Goal: Task Accomplishment & Management: Manage account settings

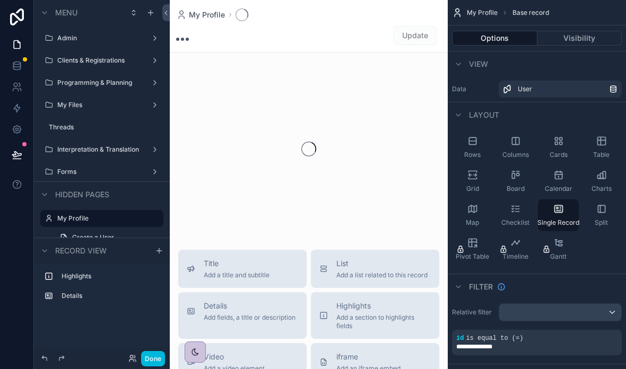
scroll to position [8, 0]
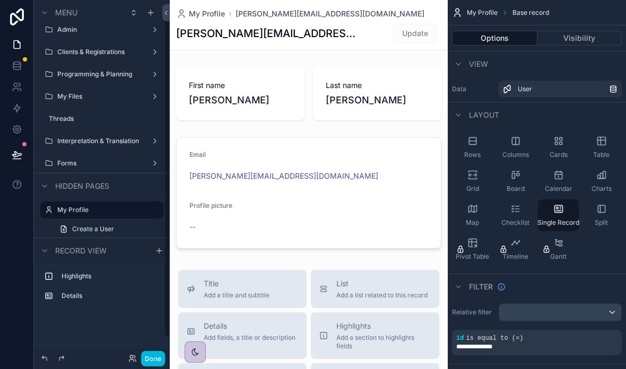
click at [144, 70] on div "Programming & Planning" at bounding box center [101, 74] width 89 height 8
click at [145, 48] on div "Clients & Registrations" at bounding box center [101, 52] width 89 height 8
click at [151, 44] on div "scrollable content" at bounding box center [153, 52] width 15 height 17
click at [111, 48] on label "Clients & Registrations" at bounding box center [99, 52] width 85 height 8
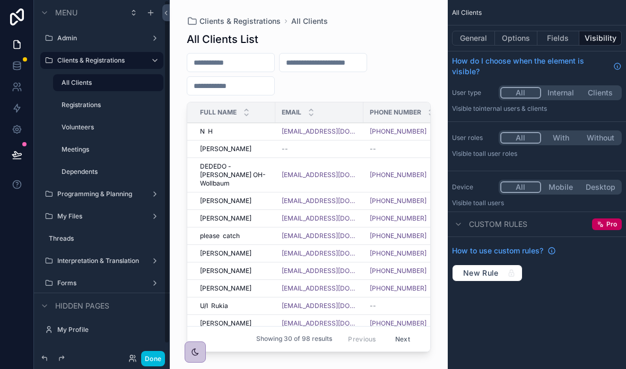
click at [101, 131] on label "Volunteers" at bounding box center [109, 127] width 95 height 8
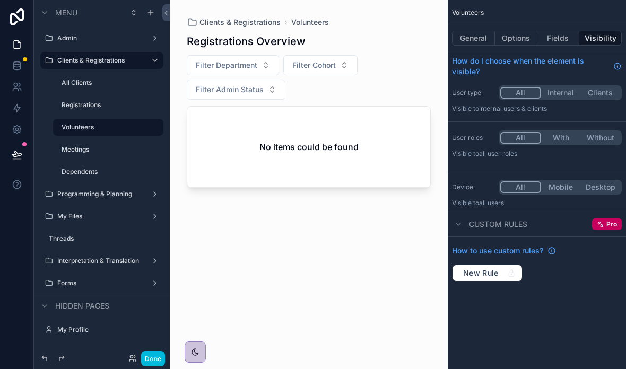
click at [349, 91] on div "scrollable content" at bounding box center [309, 178] width 278 height 357
click at [111, 102] on label "Registrations" at bounding box center [109, 105] width 95 height 8
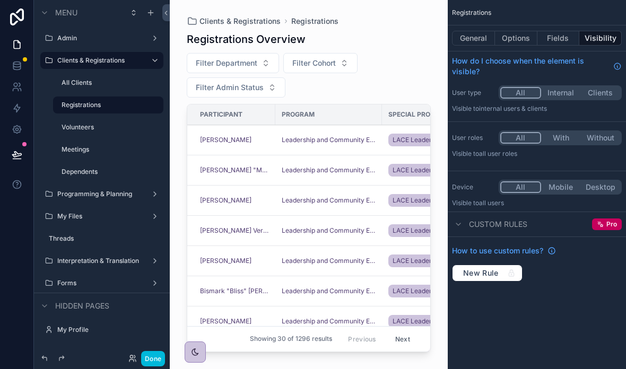
click at [357, 90] on div "scrollable content" at bounding box center [309, 178] width 278 height 357
click at [479, 36] on button "General" at bounding box center [473, 38] width 43 height 15
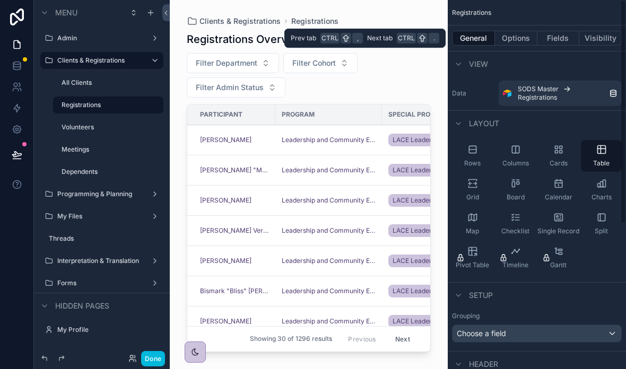
click at [526, 38] on button "Options" at bounding box center [516, 38] width 42 height 15
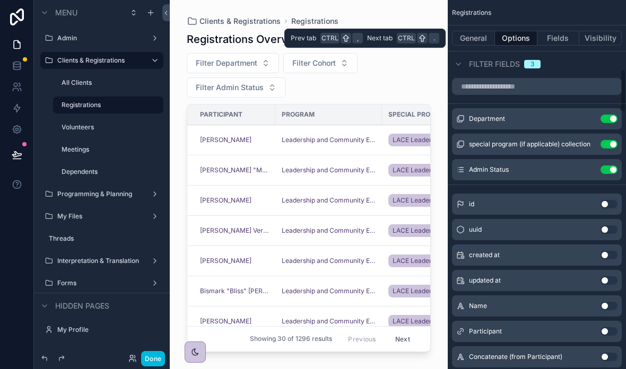
scroll to position [664, 0]
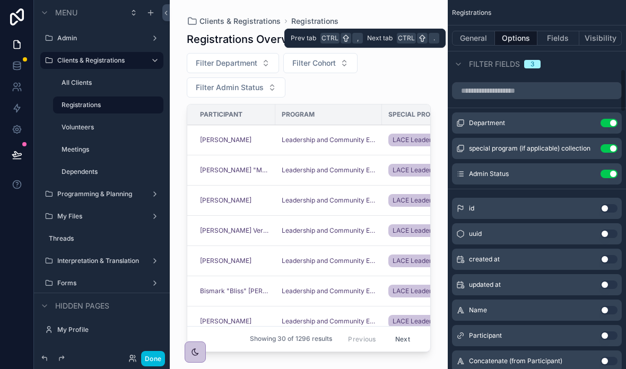
click at [608, 311] on button "Use setting" at bounding box center [609, 310] width 17 height 8
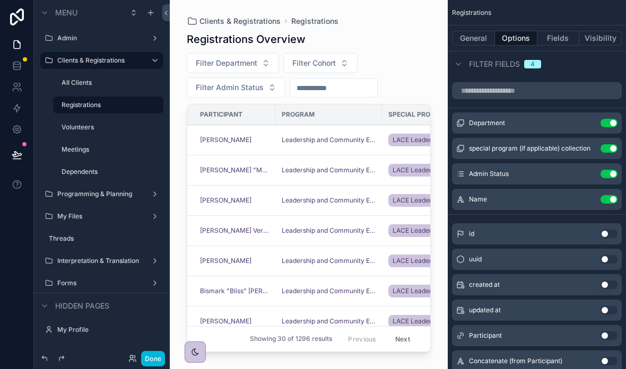
click at [358, 89] on input "scrollable content" at bounding box center [333, 88] width 87 height 15
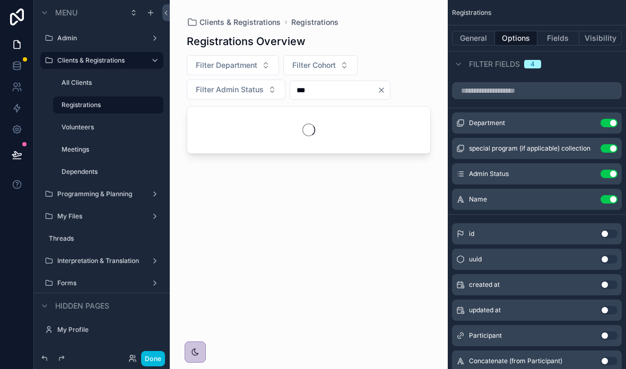
type input "***"
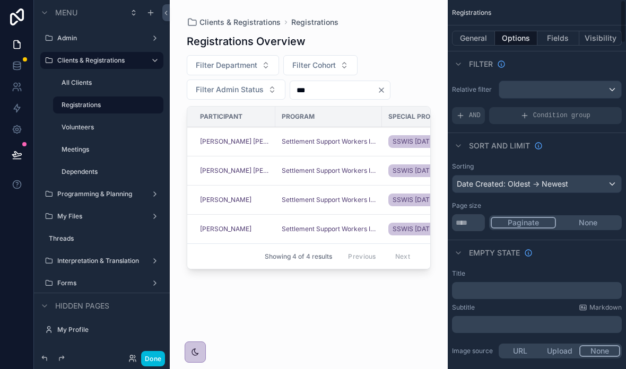
click at [476, 31] on button "General" at bounding box center [473, 38] width 43 height 15
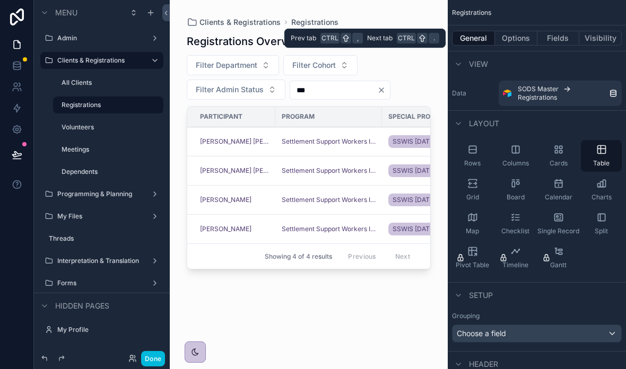
click at [101, 119] on div "Volunteers" at bounding box center [108, 127] width 106 height 17
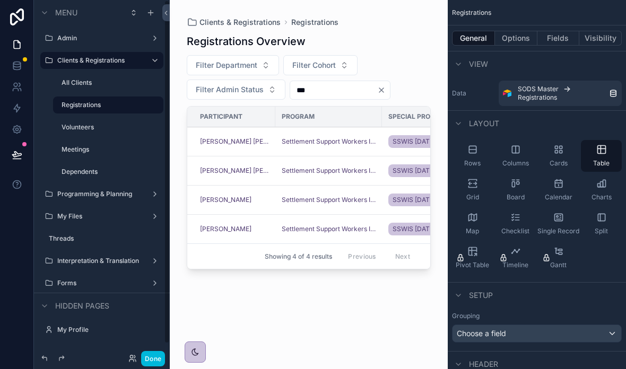
click at [105, 123] on label "Volunteers" at bounding box center [109, 127] width 95 height 8
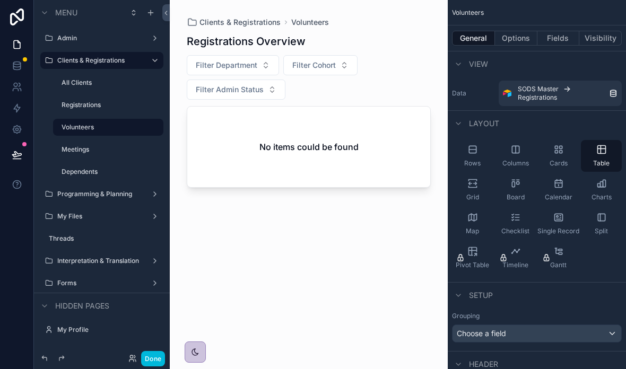
click at [373, 97] on div "scrollable content" at bounding box center [309, 178] width 278 height 357
click at [518, 31] on button "Options" at bounding box center [516, 38] width 42 height 15
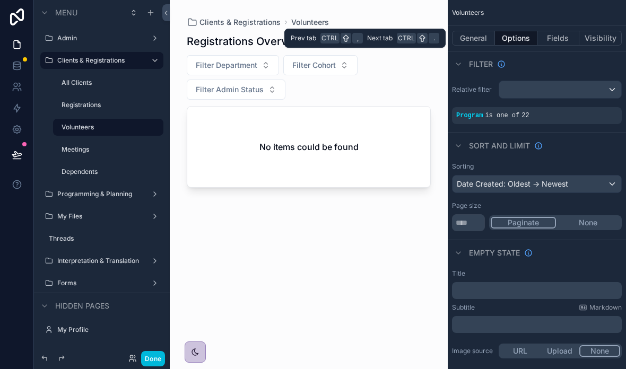
click at [570, 111] on div "Program is one of 22" at bounding box center [536, 115] width 161 height 8
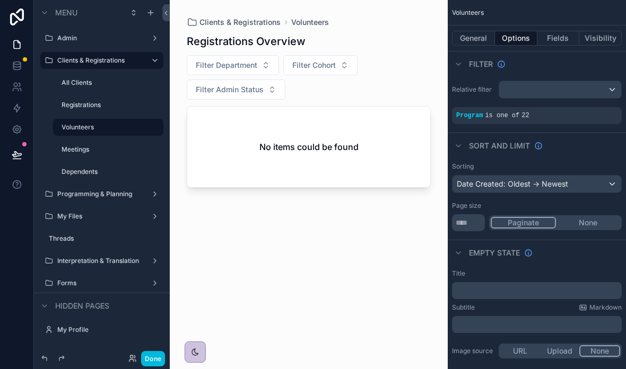
click at [574, 91] on div "Relative filter Program is one of 22" at bounding box center [537, 102] width 178 height 52
click at [509, 112] on span "is one of" at bounding box center [502, 115] width 34 height 7
click at [554, 81] on div "scrollable content" at bounding box center [560, 89] width 122 height 17
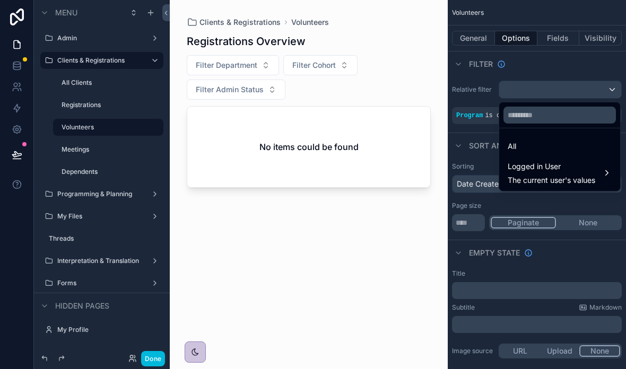
click at [559, 75] on div "scrollable content" at bounding box center [313, 184] width 626 height 369
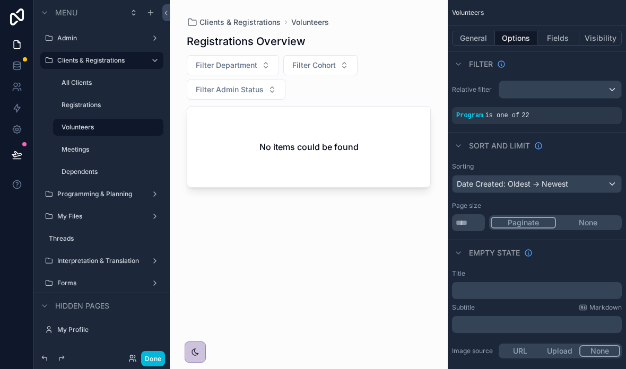
click at [498, 112] on span "is one of" at bounding box center [502, 115] width 34 height 7
click at [566, 115] on div "Program is one of 22" at bounding box center [536, 115] width 161 height 8
click at [572, 112] on div "Program is one of 22" at bounding box center [536, 115] width 161 height 8
click at [583, 118] on div "Program is one of 22" at bounding box center [536, 115] width 161 height 8
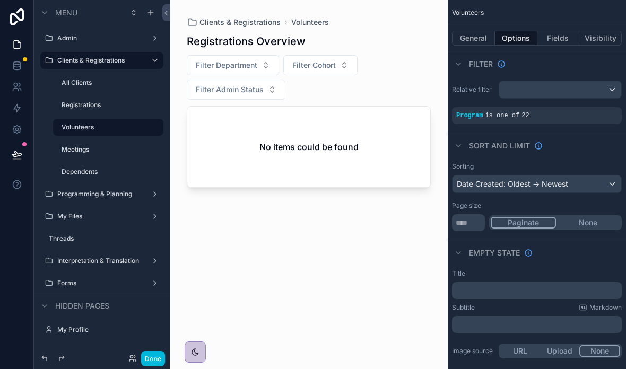
click at [573, 114] on div "Program is one of 22" at bounding box center [536, 115] width 161 height 8
click at [572, 114] on div "Program is one of 22" at bounding box center [536, 115] width 161 height 8
click at [570, 86] on div "scrollable content" at bounding box center [560, 89] width 122 height 17
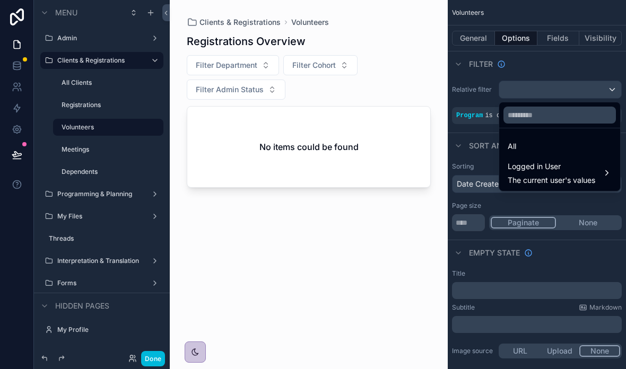
click at [532, 141] on div "All" at bounding box center [560, 146] width 104 height 13
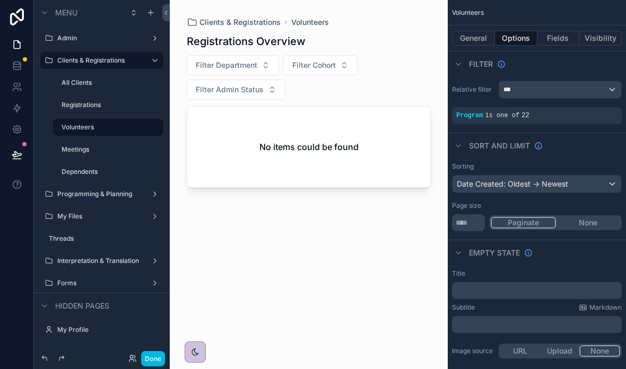
click at [539, 107] on div "Relative filter *** Program is one of 22" at bounding box center [537, 102] width 178 height 52
click at [132, 126] on label "Volunteers" at bounding box center [109, 127] width 95 height 8
click at [102, 76] on div "All Clients" at bounding box center [108, 82] width 106 height 17
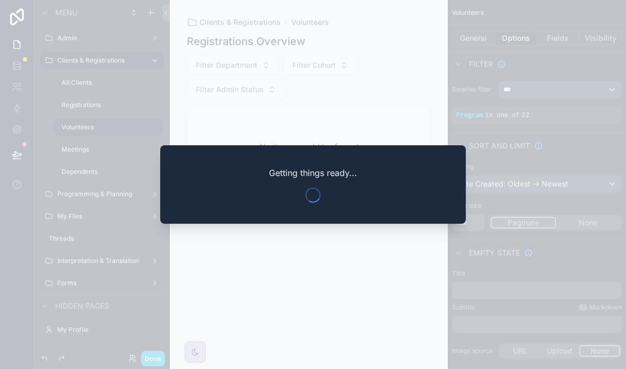
click at [150, 354] on div at bounding box center [313, 184] width 626 height 369
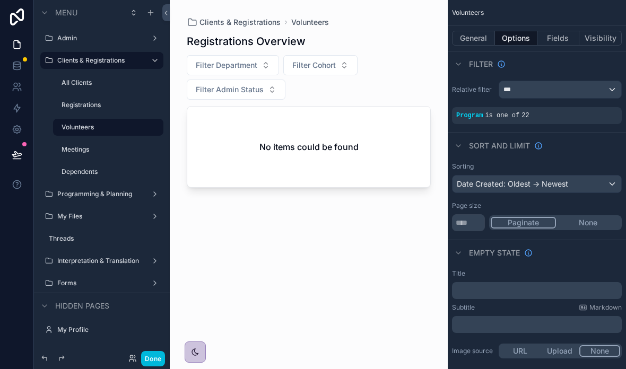
click at [151, 355] on button "Done" at bounding box center [153, 358] width 24 height 15
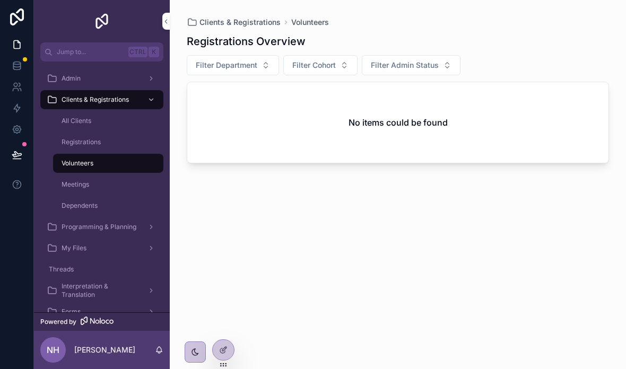
click at [95, 117] on div "All Clients" at bounding box center [108, 120] width 98 height 17
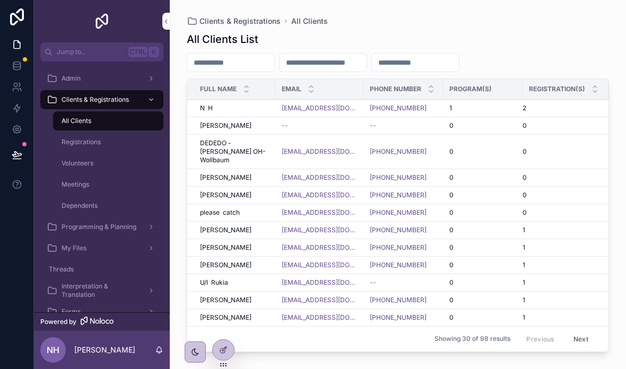
click at [89, 147] on div "Registrations" at bounding box center [108, 142] width 98 height 17
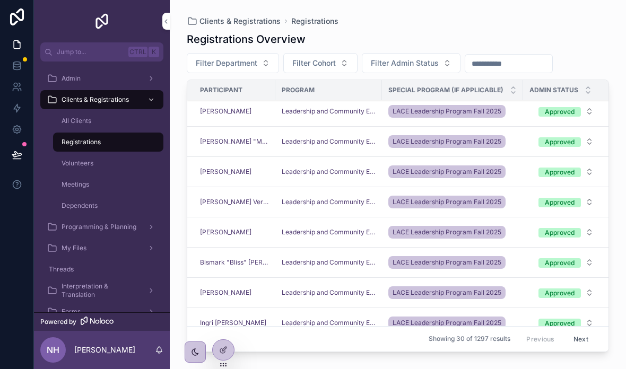
scroll to position [4, 0]
click at [272, 97] on td "[PERSON_NAME]" at bounding box center [231, 112] width 88 height 30
click at [266, 107] on div "[PERSON_NAME]" at bounding box center [234, 111] width 69 height 8
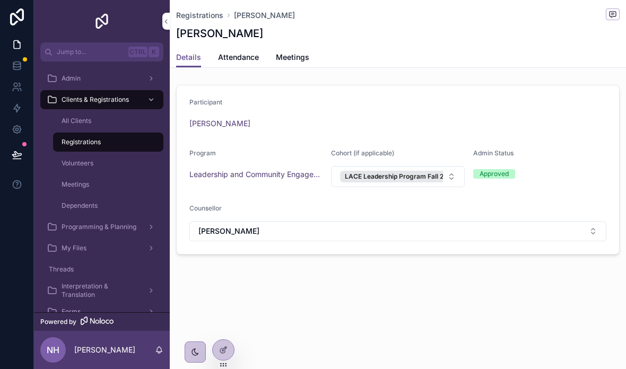
click at [223, 118] on span "[PERSON_NAME]" at bounding box center [219, 123] width 61 height 11
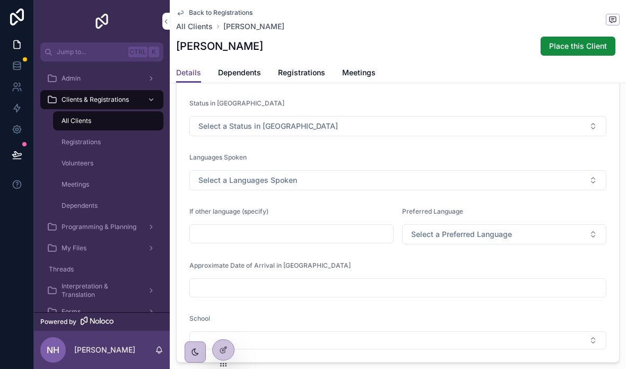
scroll to position [345, 0]
click at [297, 63] on link "Registrations" at bounding box center [301, 73] width 47 height 21
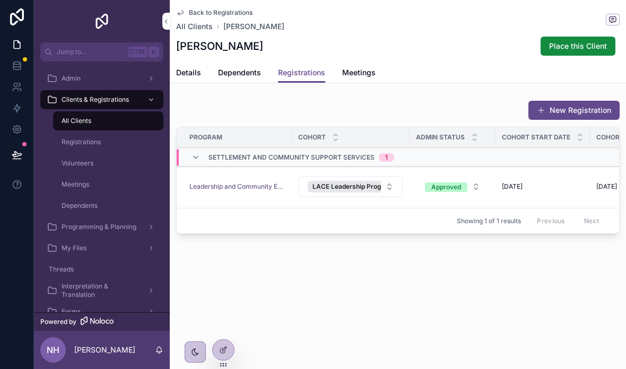
click at [89, 117] on span "All Clients" at bounding box center [77, 121] width 30 height 8
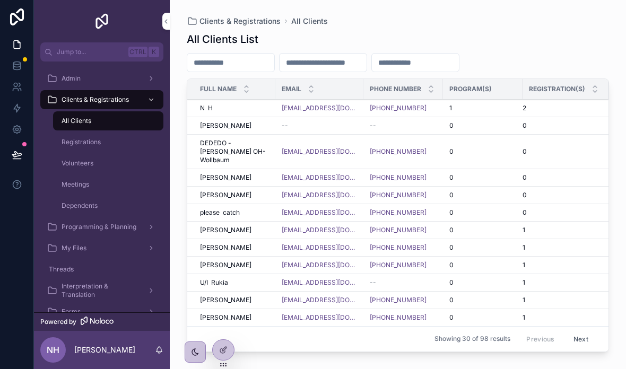
click at [79, 162] on span "Volunteers" at bounding box center [78, 163] width 32 height 8
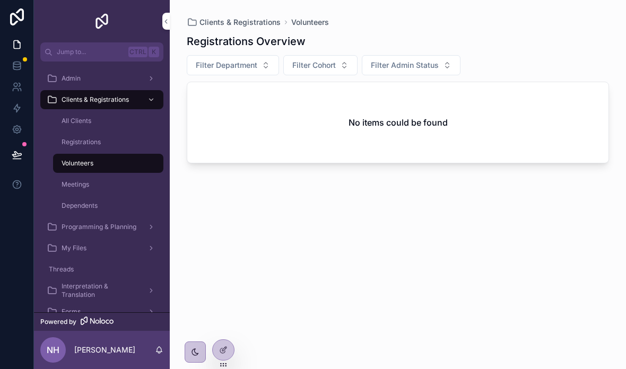
click at [81, 145] on span "Registrations" at bounding box center [81, 142] width 39 height 8
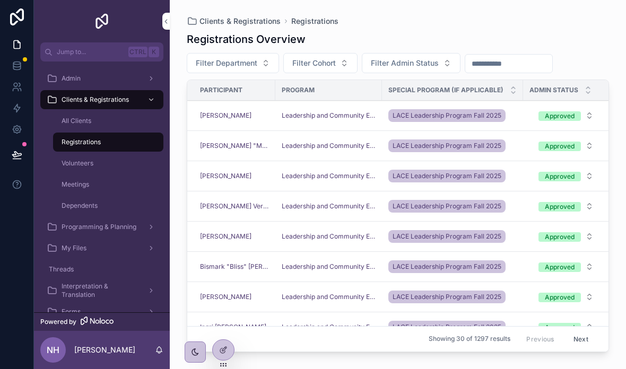
click at [580, 117] on button "Approved" at bounding box center [566, 115] width 72 height 19
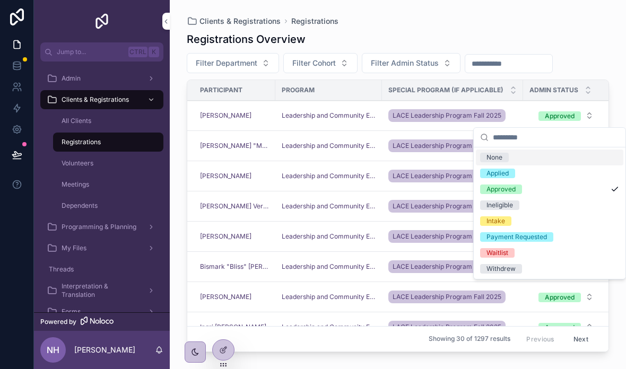
click at [405, 27] on div "Registrations Overview Filter Department Filter Cohort Filter Admin Status Part…" at bounding box center [398, 190] width 422 height 331
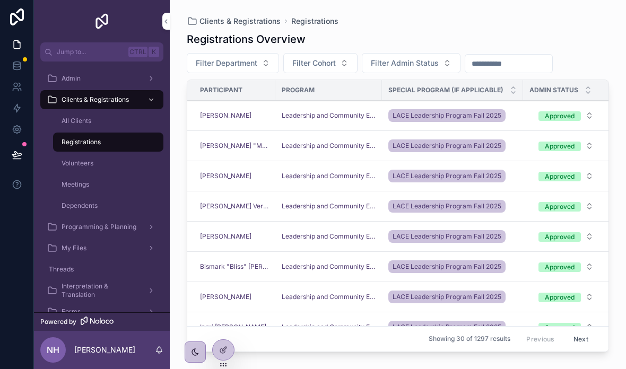
click at [121, 116] on div "All Clients" at bounding box center [108, 120] width 98 height 17
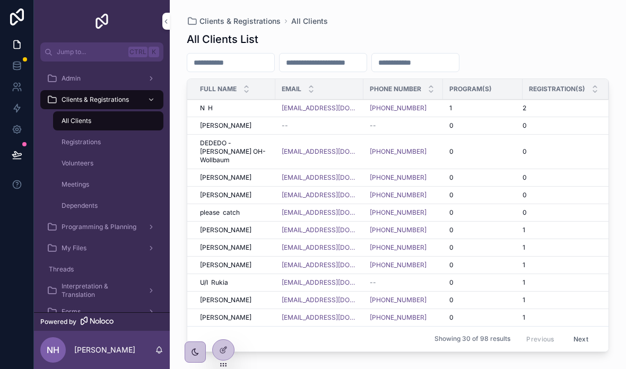
click at [253, 112] on div "N H N H" at bounding box center [234, 108] width 69 height 8
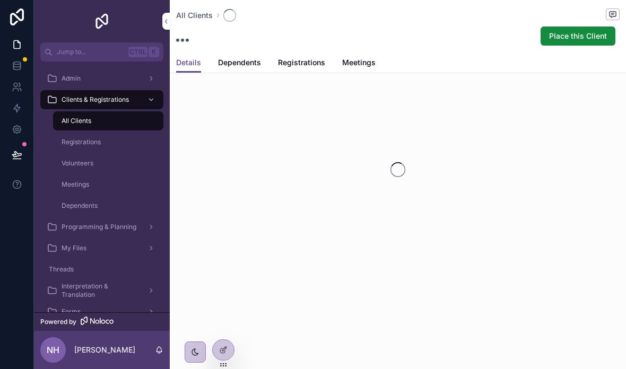
click at [244, 106] on div "scrollable content" at bounding box center [398, 170] width 456 height 168
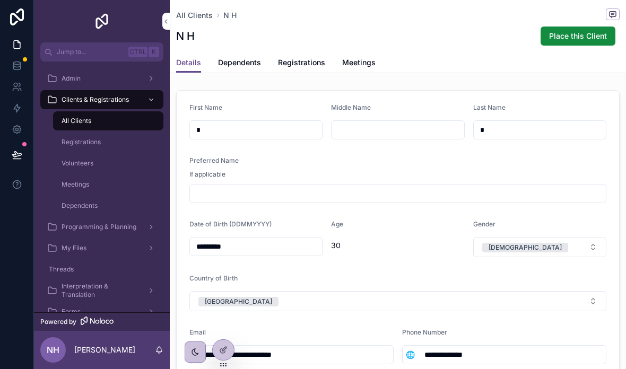
click at [585, 34] on span "Place this Client" at bounding box center [578, 36] width 58 height 11
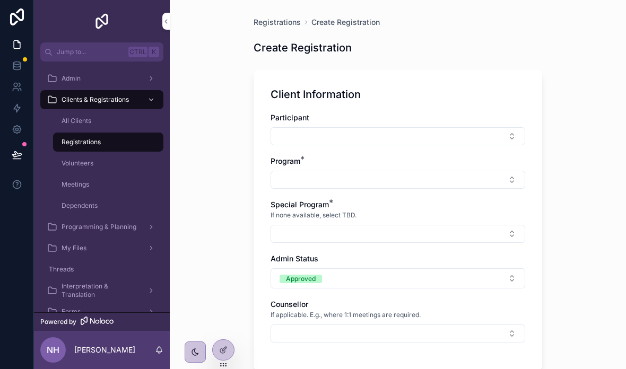
click at [382, 131] on button "Select Button" at bounding box center [398, 136] width 255 height 18
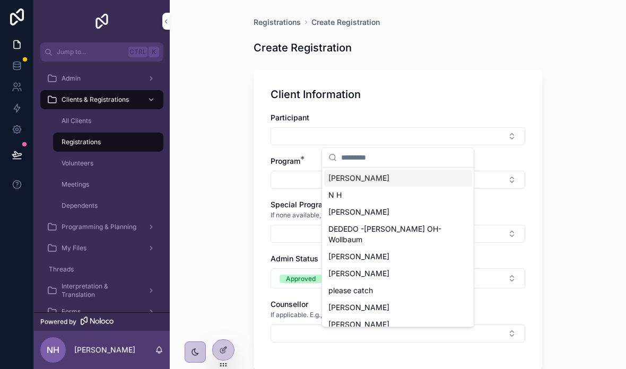
click at [350, 187] on div "N H" at bounding box center [397, 195] width 147 height 17
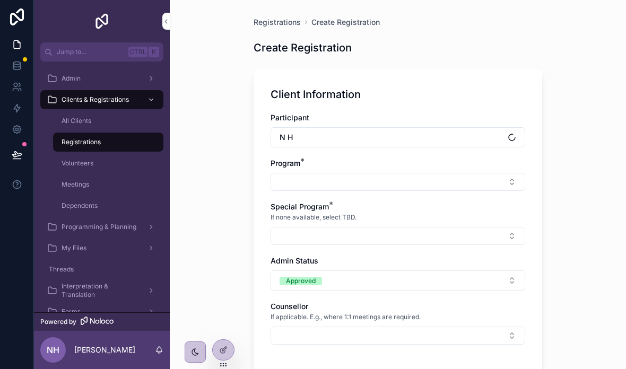
click at [325, 173] on button "Select Button" at bounding box center [398, 182] width 255 height 18
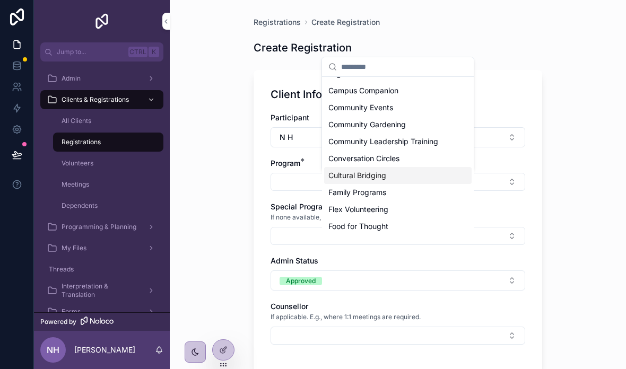
scroll to position [15, 0]
click at [374, 85] on span "Campus Companion" at bounding box center [363, 89] width 70 height 11
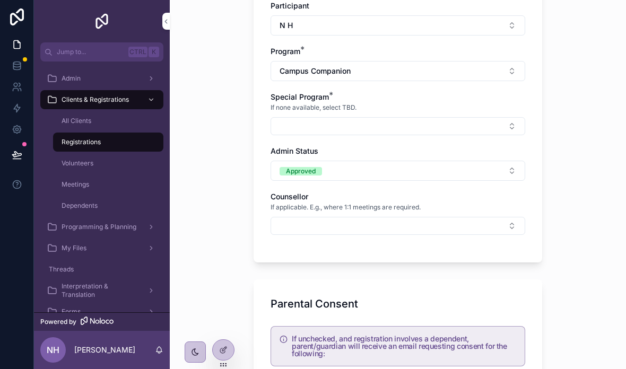
scroll to position [112, 0]
click at [477, 126] on button "Select Button" at bounding box center [398, 126] width 255 height 18
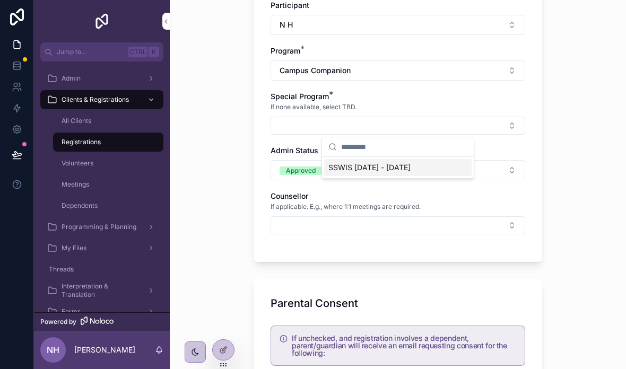
click at [382, 223] on button "Select Button" at bounding box center [398, 225] width 255 height 18
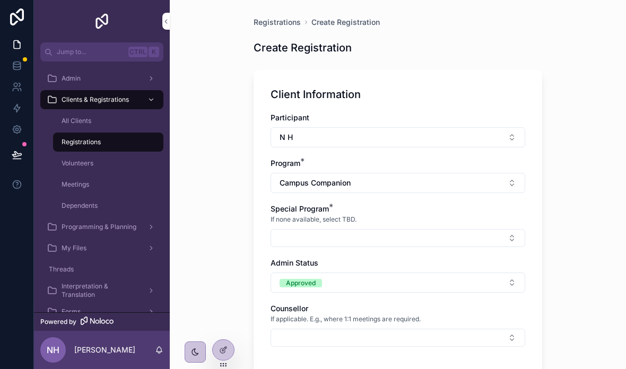
scroll to position [0, 0]
click at [110, 141] on div "Registrations" at bounding box center [108, 142] width 98 height 17
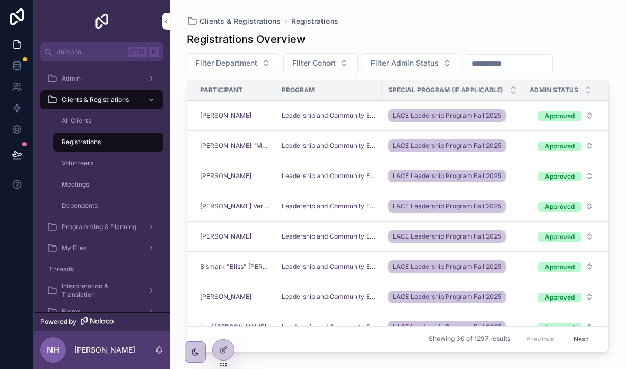
click at [234, 111] on span "[PERSON_NAME]" at bounding box center [225, 115] width 51 height 8
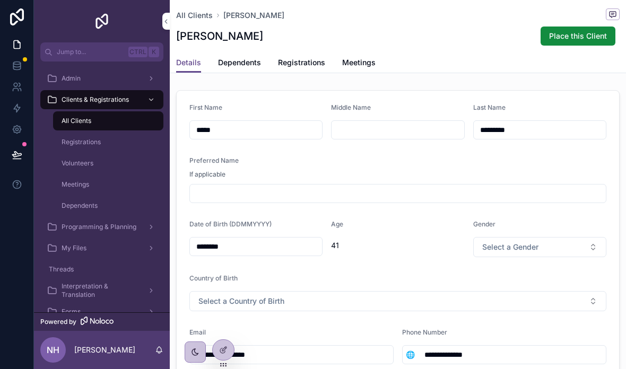
click at [136, 76] on div "Admin" at bounding box center [102, 78] width 110 height 17
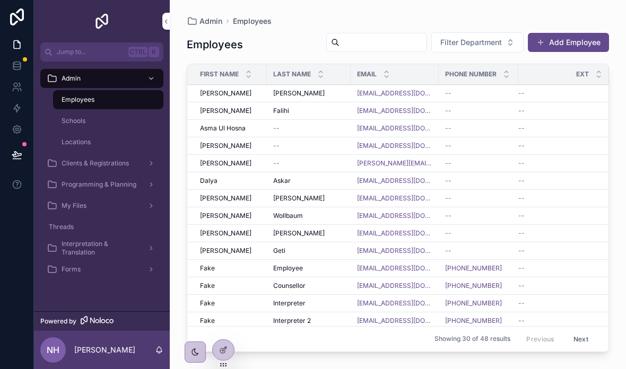
click at [143, 181] on div "Programming & Planning" at bounding box center [102, 184] width 110 height 17
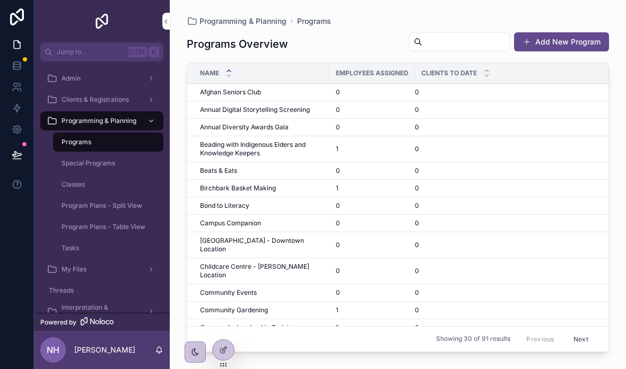
click at [108, 162] on span "Special Programs" at bounding box center [89, 163] width 54 height 8
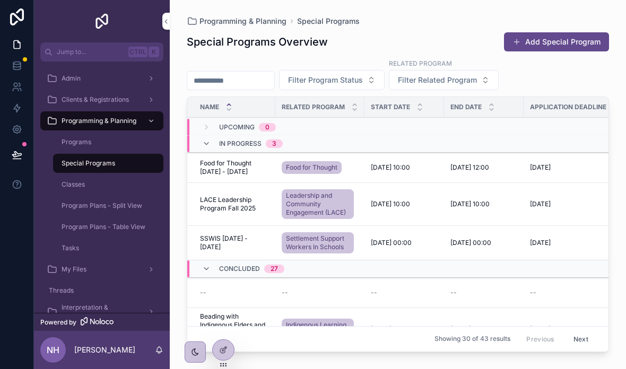
click at [129, 94] on div "Clients & Registrations" at bounding box center [102, 99] width 110 height 17
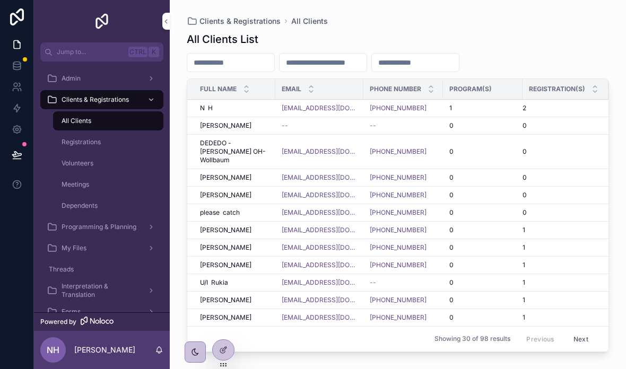
click at [509, 108] on div "1" at bounding box center [482, 108] width 67 height 8
